Goal: Task Accomplishment & Management: Use online tool/utility

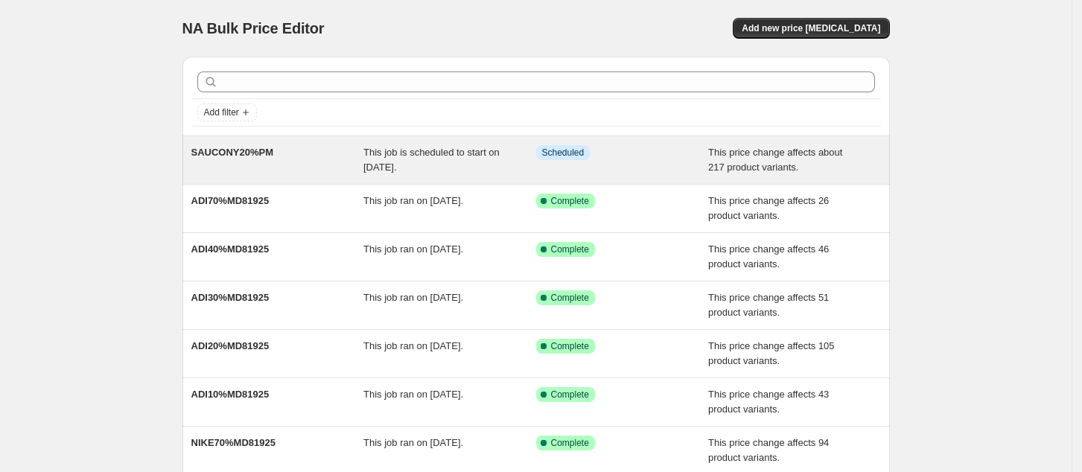
click at [589, 168] on div "Info Scheduled" at bounding box center [622, 160] width 173 height 30
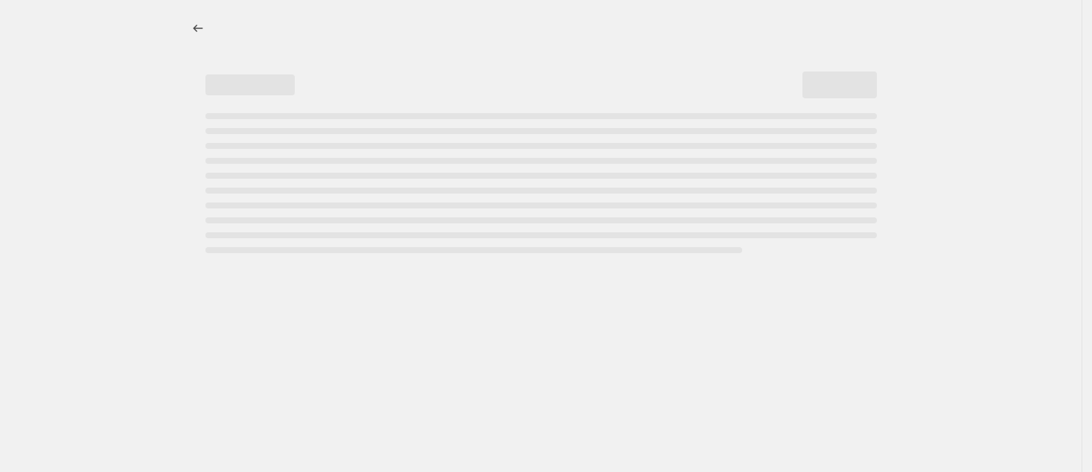
select select "pcap"
select select "no_change"
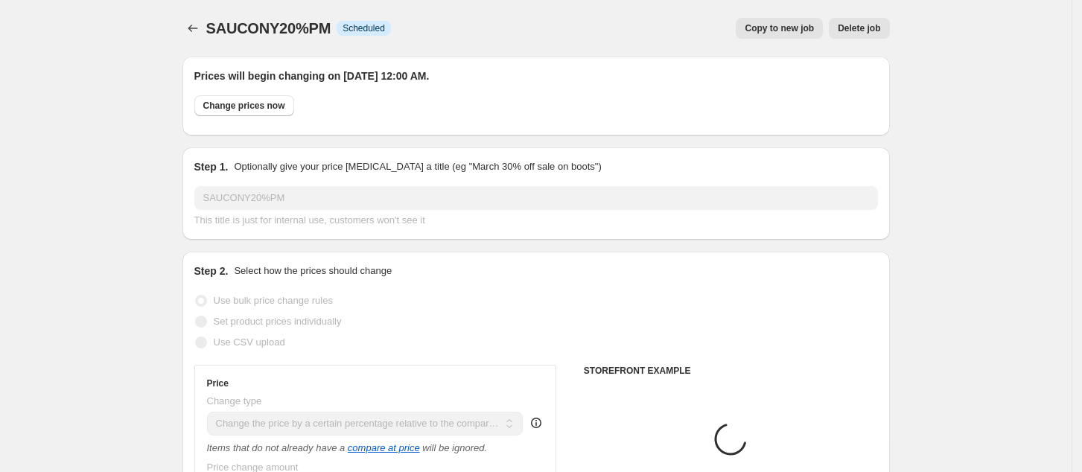
select select "tag"
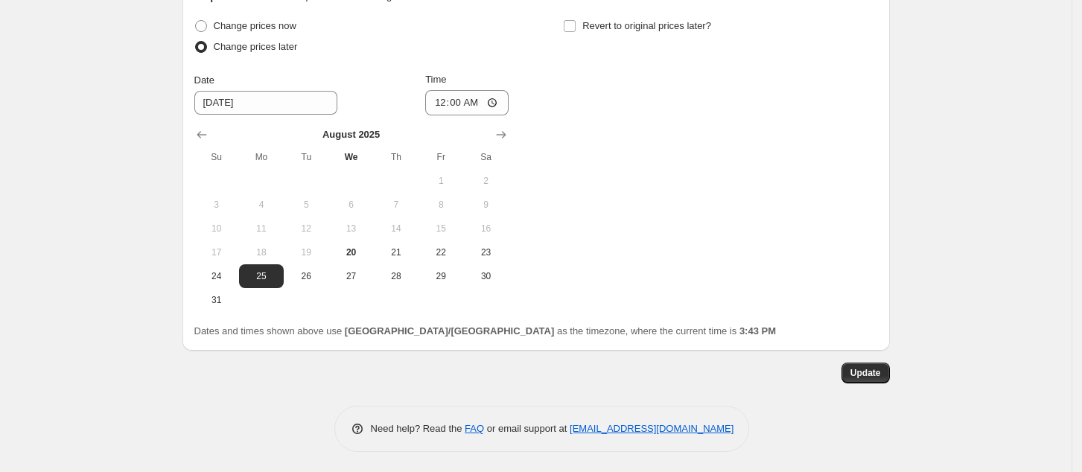
scroll to position [1596, 0]
click at [266, 48] on span "Change prices later" at bounding box center [256, 44] width 84 height 11
click at [196, 39] on input "Change prices later" at bounding box center [195, 39] width 1 height 1
click at [205, 48] on span at bounding box center [201, 45] width 12 height 12
click at [196, 39] on input "Change prices later" at bounding box center [195, 39] width 1 height 1
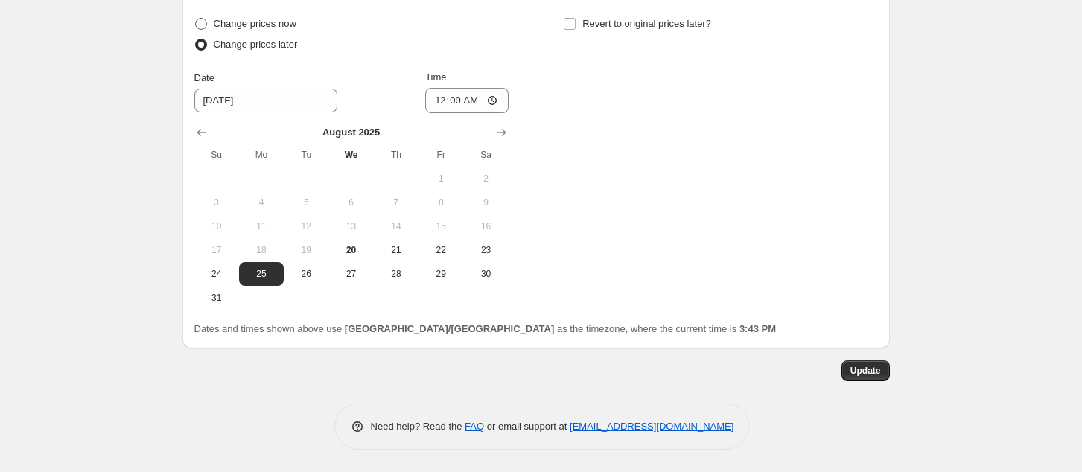
click at [205, 24] on span at bounding box center [201, 24] width 12 height 12
click at [196, 19] on input "Change prices now" at bounding box center [195, 18] width 1 height 1
radio input "true"
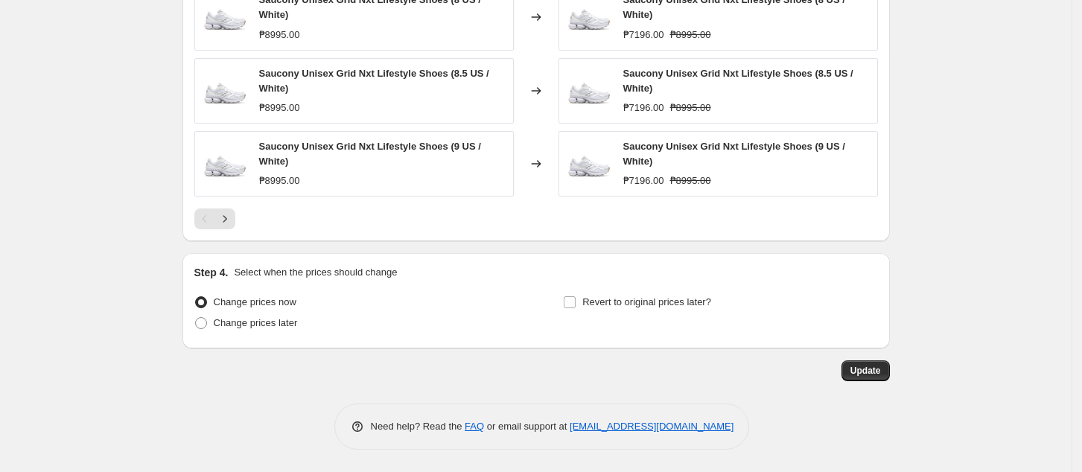
scroll to position [1318, 0]
click at [215, 327] on label "Change prices later" at bounding box center [245, 323] width 103 height 21
click at [196, 318] on input "Change prices later" at bounding box center [195, 317] width 1 height 1
radio input "true"
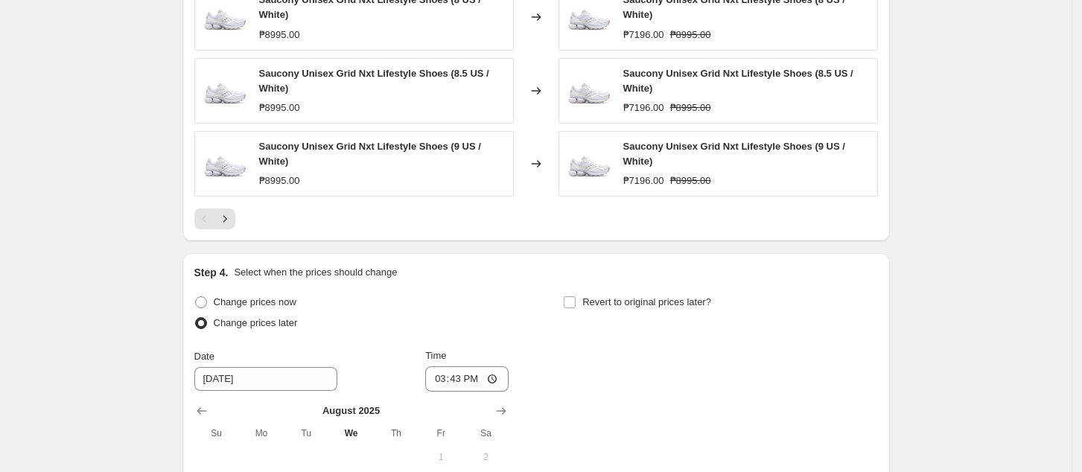
scroll to position [1517, 0]
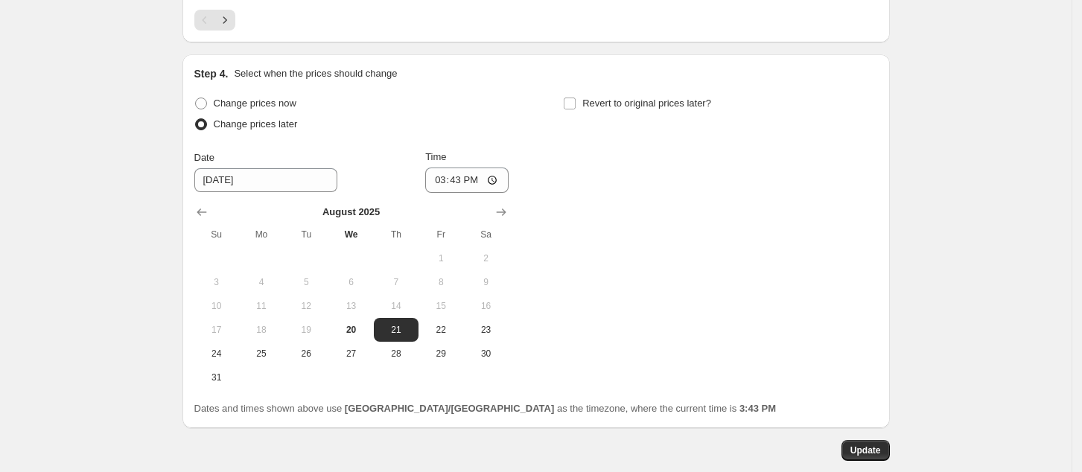
click at [207, 126] on span at bounding box center [201, 124] width 12 height 12
click at [196, 119] on input "Change prices later" at bounding box center [195, 118] width 1 height 1
click at [207, 126] on span at bounding box center [201, 124] width 12 height 12
click at [196, 119] on input "Change prices later" at bounding box center [195, 118] width 1 height 1
drag, startPoint x: 208, startPoint y: 126, endPoint x: 223, endPoint y: 116, distance: 17.1
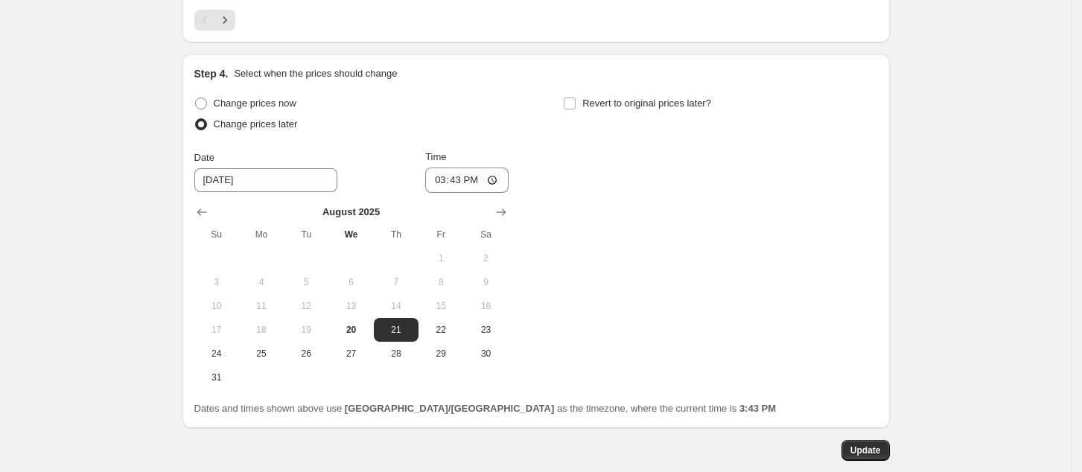
click at [207, 126] on span at bounding box center [201, 124] width 12 height 12
click at [196, 119] on input "Change prices later" at bounding box center [195, 118] width 1 height 1
click at [207, 103] on span at bounding box center [201, 104] width 12 height 12
click at [196, 98] on input "Change prices now" at bounding box center [195, 98] width 1 height 1
radio input "true"
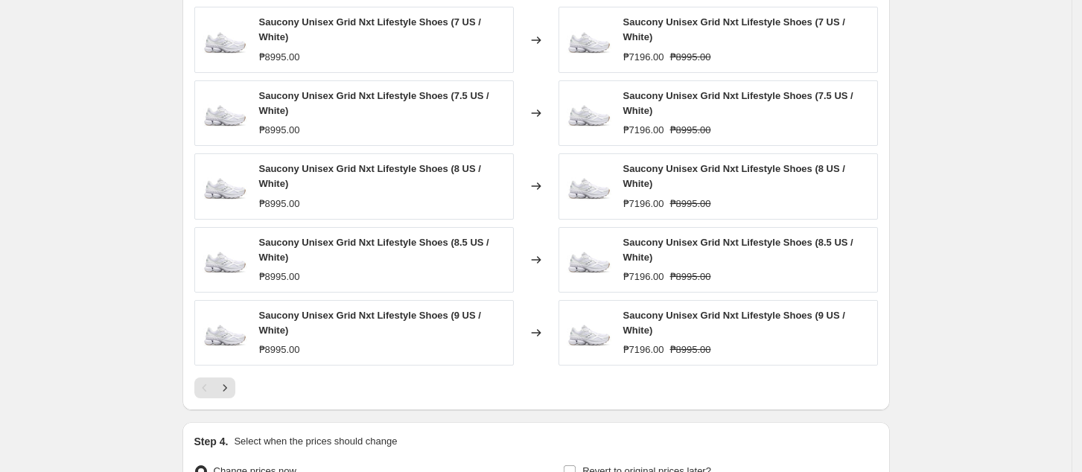
scroll to position [1318, 0]
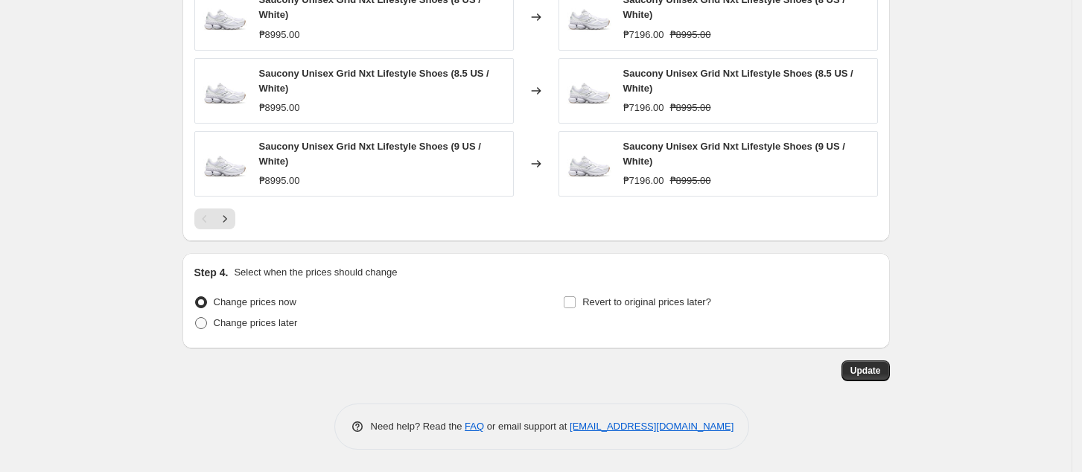
drag, startPoint x: 246, startPoint y: 322, endPoint x: 262, endPoint y: 321, distance: 16.4
click at [244, 323] on span "Change prices later" at bounding box center [256, 322] width 84 height 11
click at [196, 318] on input "Change prices later" at bounding box center [195, 317] width 1 height 1
radio input "true"
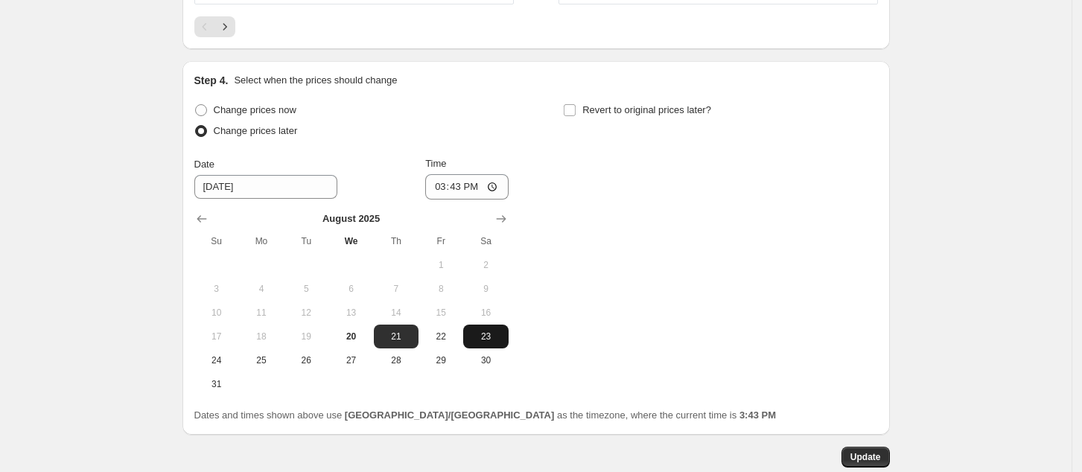
scroll to position [1517, 0]
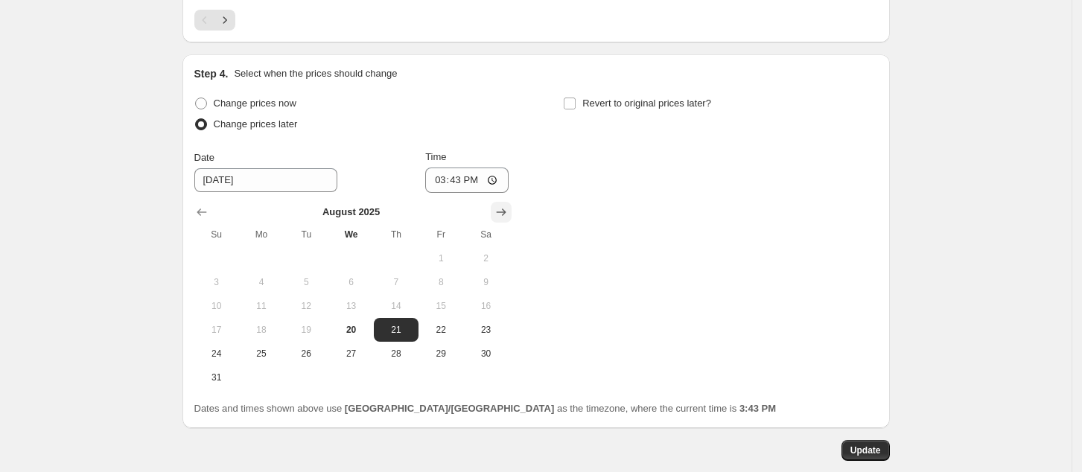
click at [506, 212] on icon "Show next month, September 2025" at bounding box center [501, 212] width 10 height 7
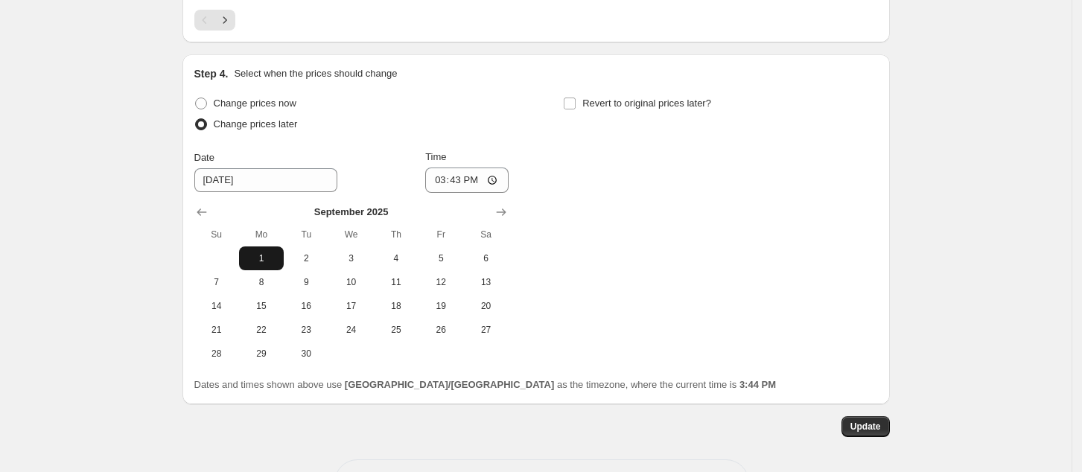
click at [268, 267] on button "1" at bounding box center [261, 258] width 45 height 24
type input "9/1/2025"
click at [439, 179] on input "15:43" at bounding box center [466, 180] width 83 height 25
type input "00:00"
drag, startPoint x: 626, startPoint y: 289, endPoint x: 636, endPoint y: 290, distance: 9.7
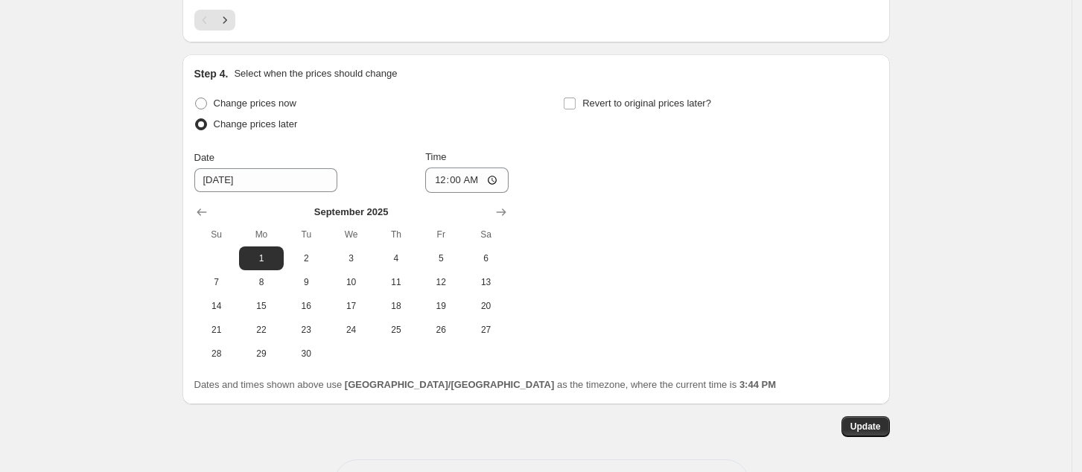
click at [628, 287] on div "Change prices now Change prices later Date 9/1/2025 Time 00:00 September 2025 S…" at bounding box center [535, 229] width 683 height 272
click at [876, 434] on button "Update" at bounding box center [865, 426] width 48 height 21
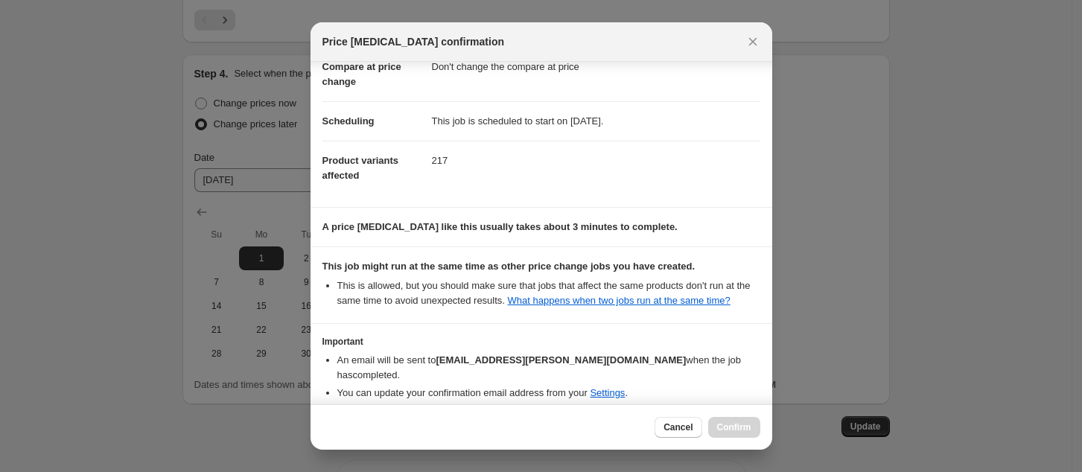
scroll to position [150, 0]
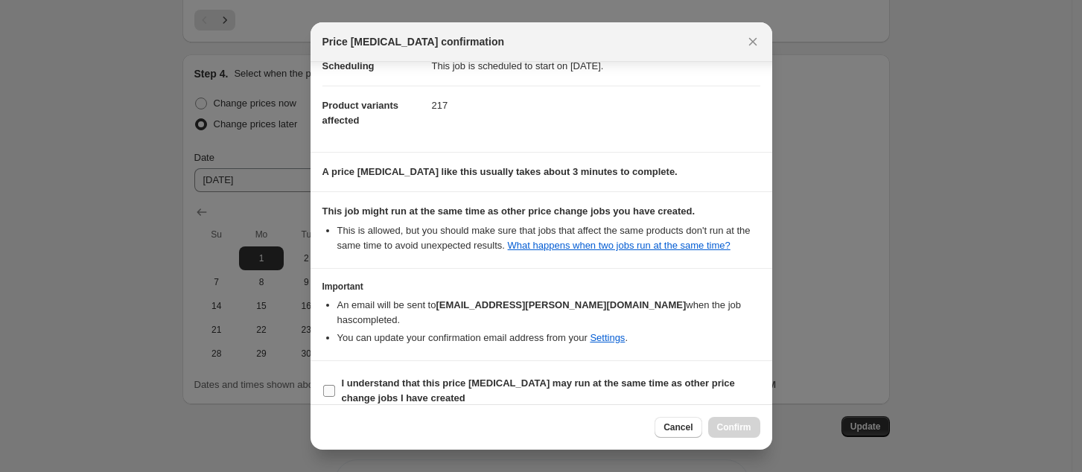
drag, startPoint x: 599, startPoint y: 366, endPoint x: 611, endPoint y: 368, distance: 11.3
click at [603, 377] on b "I understand that this price change job may run at the same time as other price…" at bounding box center [538, 390] width 393 height 26
click at [514, 383] on span "I understand that this price change job may run at the same time as other price…" at bounding box center [551, 391] width 418 height 30
click at [335, 385] on input "I understand that this price change job may run at the same time as other price…" at bounding box center [329, 391] width 12 height 12
checkbox input "true"
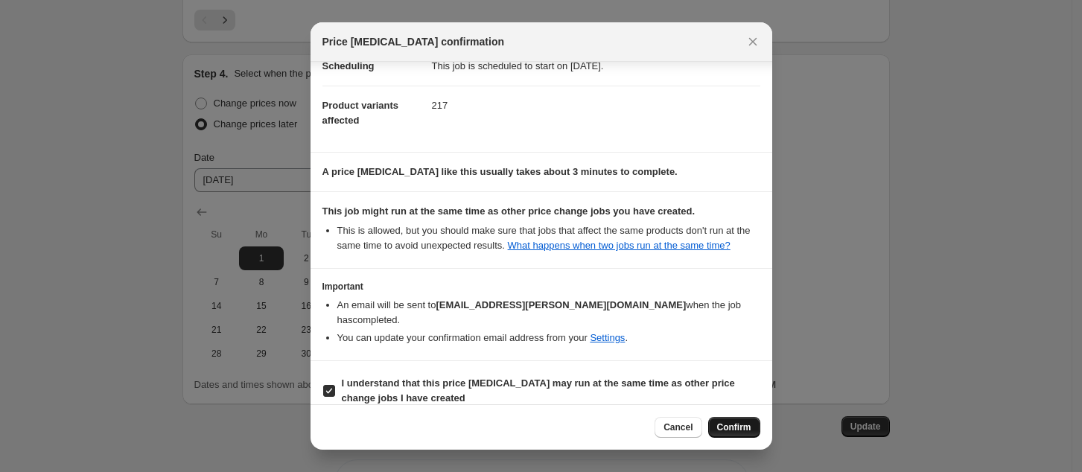
click at [727, 418] on button "Confirm" at bounding box center [734, 427] width 52 height 21
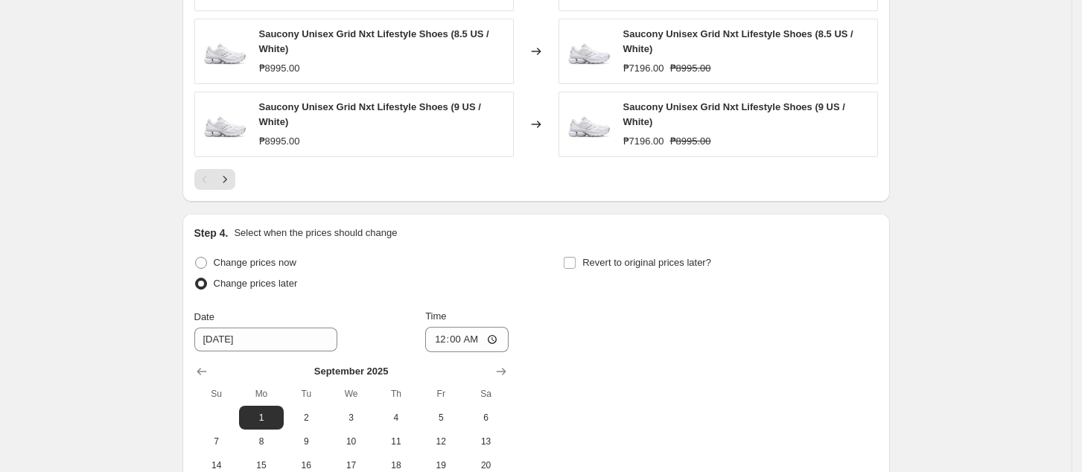
scroll to position [1572, 0]
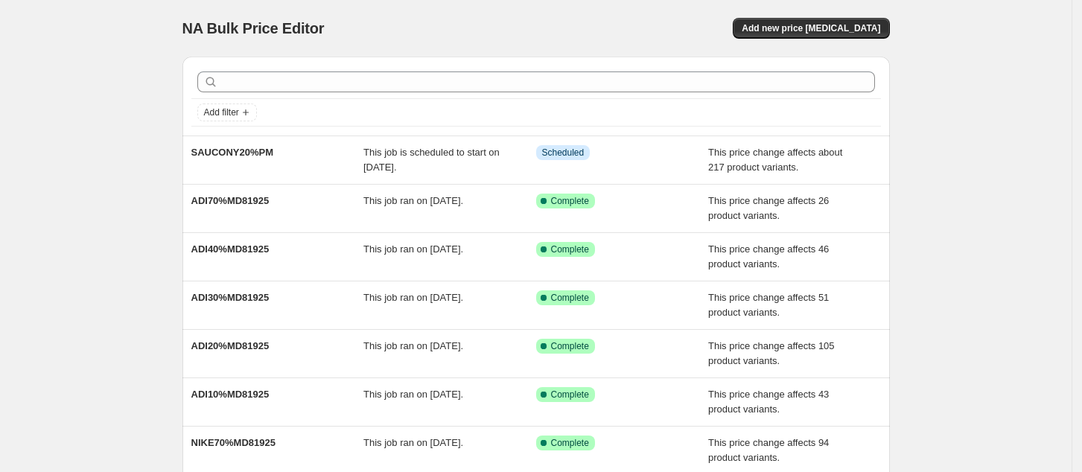
drag, startPoint x: 561, startPoint y: 27, endPoint x: 545, endPoint y: 29, distance: 15.8
click at [559, 27] on div "Add new price change job" at bounding box center [712, 28] width 355 height 21
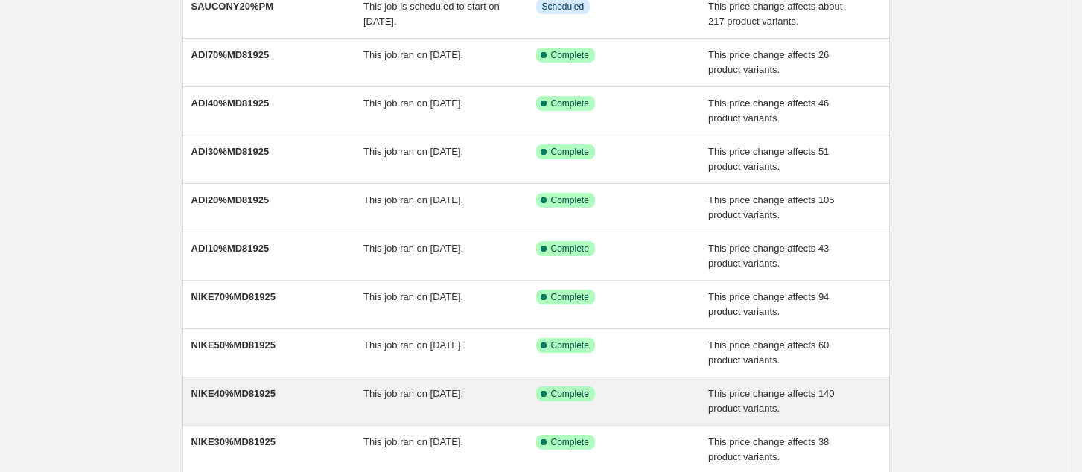
scroll to position [293, 0]
